Goal: Subscribe to service/newsletter

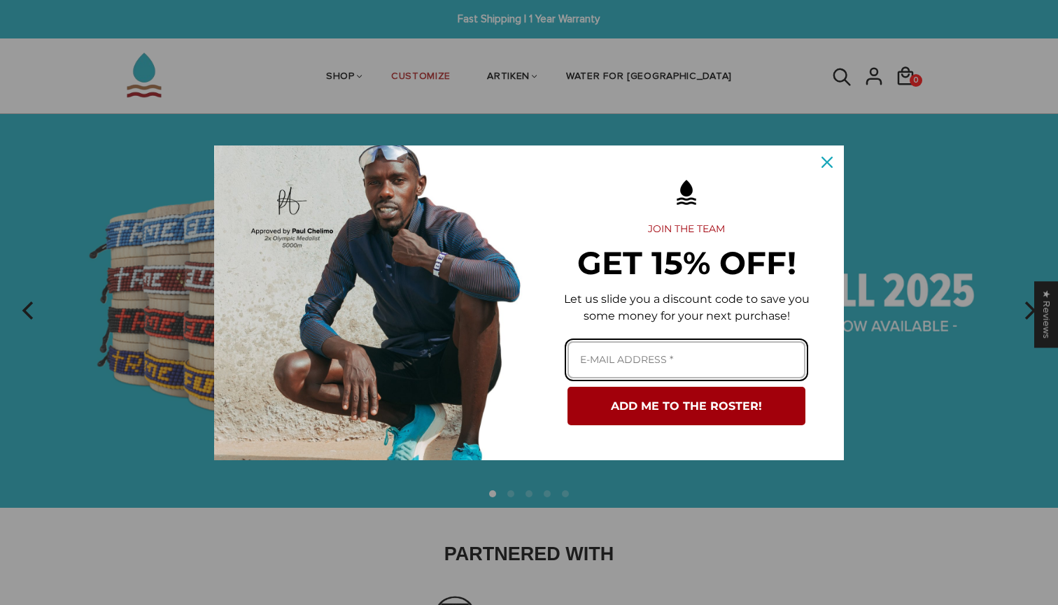
click at [598, 347] on input "Email field" at bounding box center [686, 359] width 238 height 37
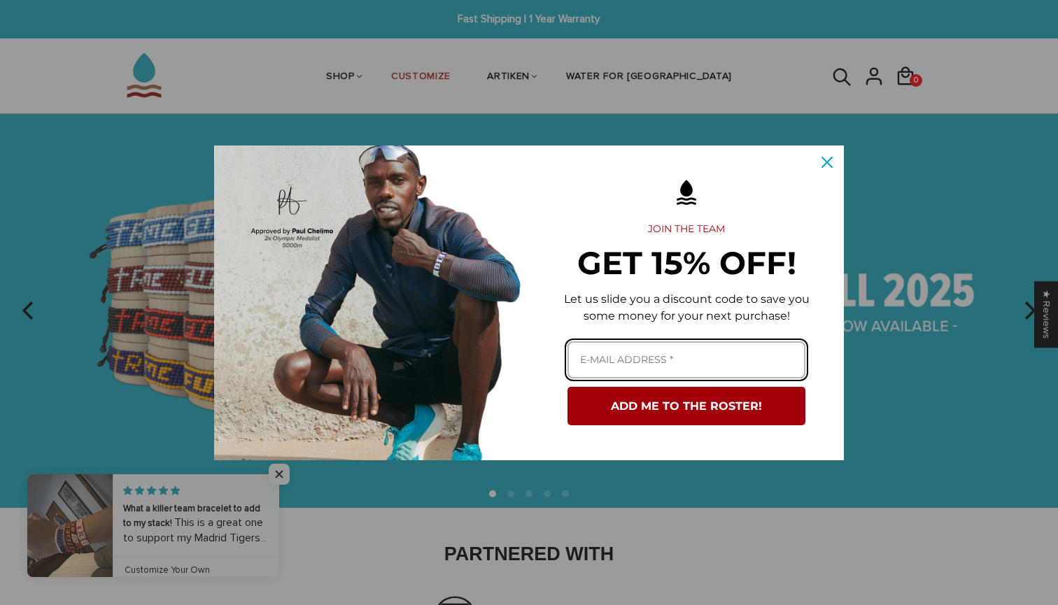
type input "[EMAIL_ADDRESS][DOMAIN_NAME]"
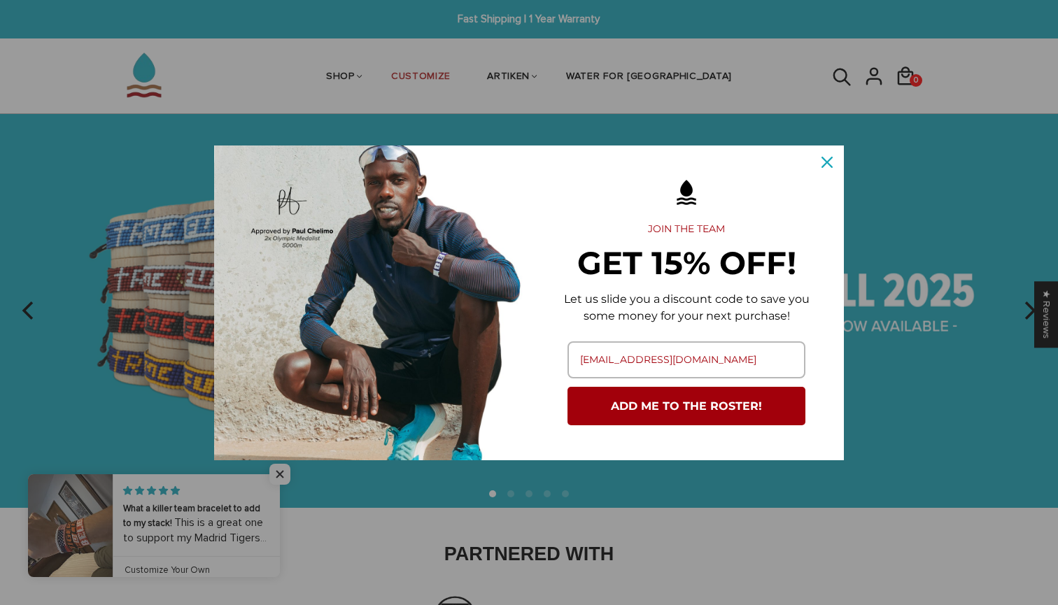
click at [665, 402] on button "ADD ME TO THE ROSTER!" at bounding box center [686, 406] width 238 height 38
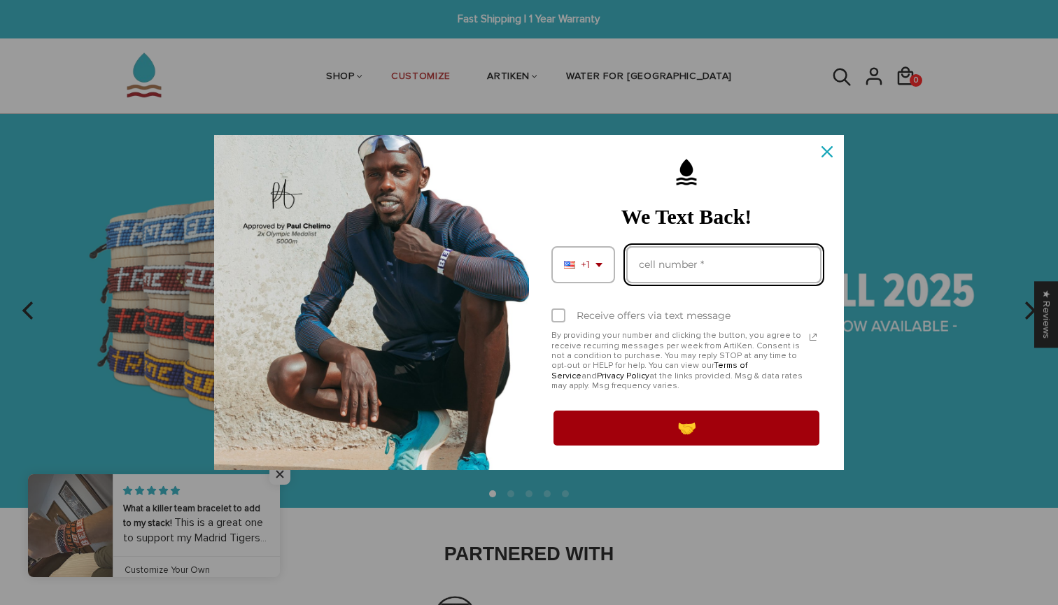
click at [674, 259] on input "Phone number field" at bounding box center [723, 264] width 195 height 37
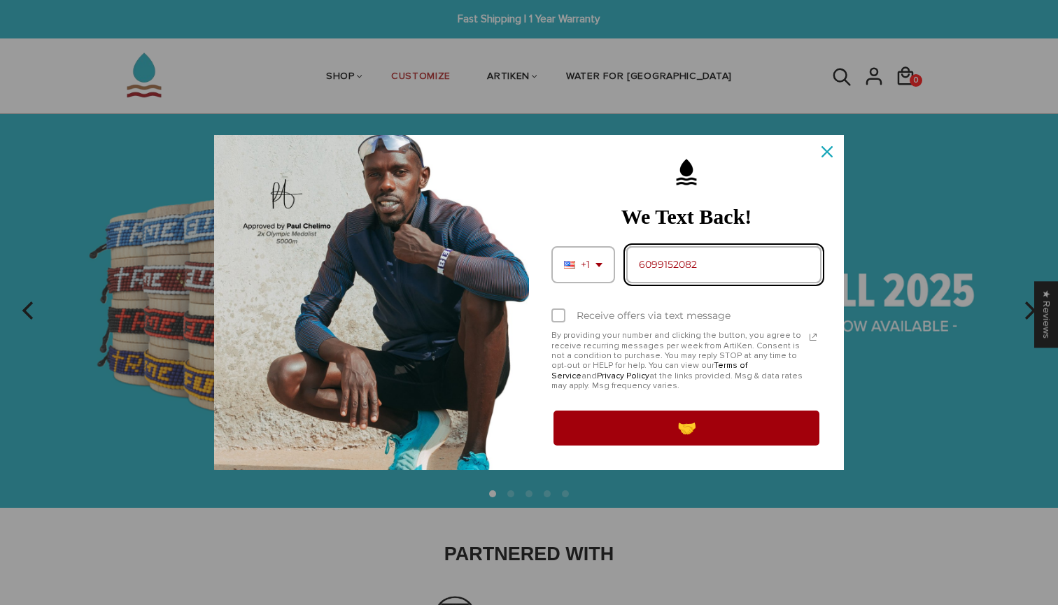
type input "6099152082"
click at [559, 311] on div "Marketing offer form" at bounding box center [558, 316] width 14 height 14
click at [559, 313] on input "Receive offers via text message" at bounding box center [555, 317] width 9 height 9
checkbox input "true"
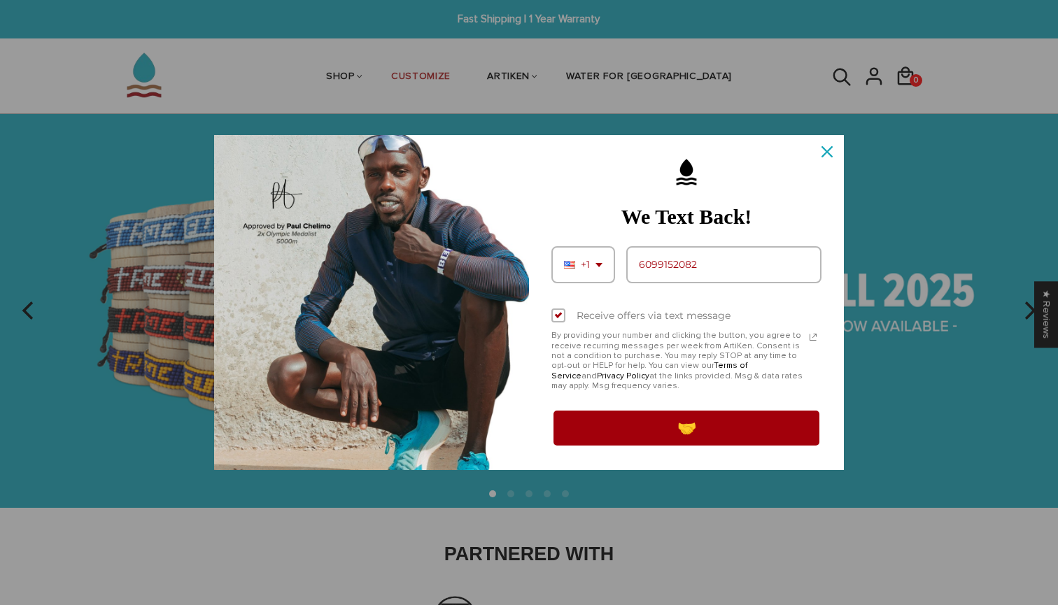
click at [618, 421] on button "🤝" at bounding box center [686, 428] width 270 height 39
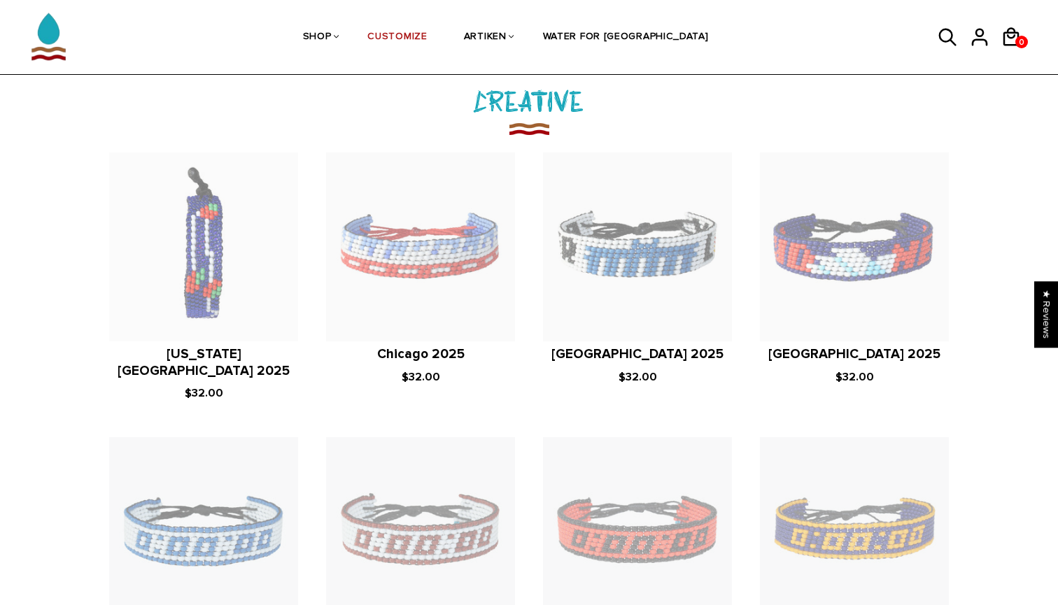
scroll to position [1771, 0]
